Goal: Task Accomplishment & Management: Manage account settings

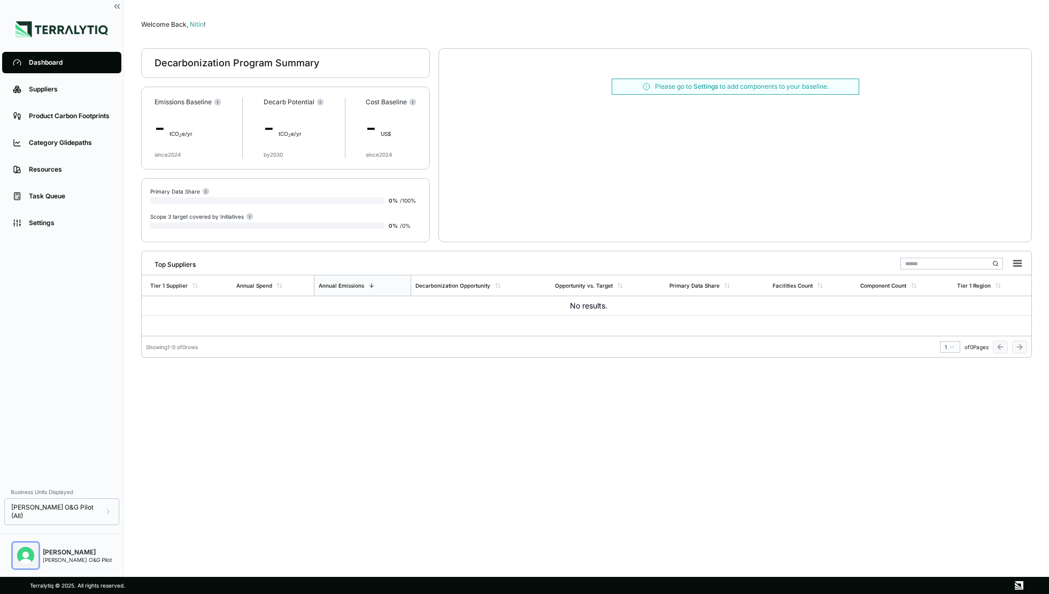
click at [25, 554] on img "Open user button" at bounding box center [25, 555] width 17 height 17
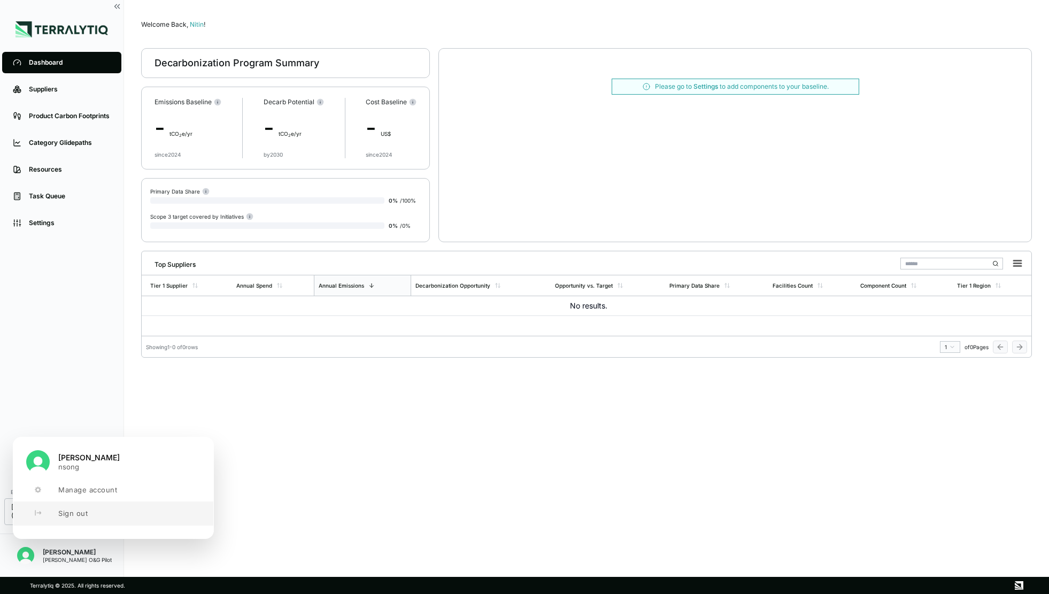
click at [74, 519] on button "Sign out" at bounding box center [113, 514] width 200 height 24
